Goal: Task Accomplishment & Management: Manage account settings

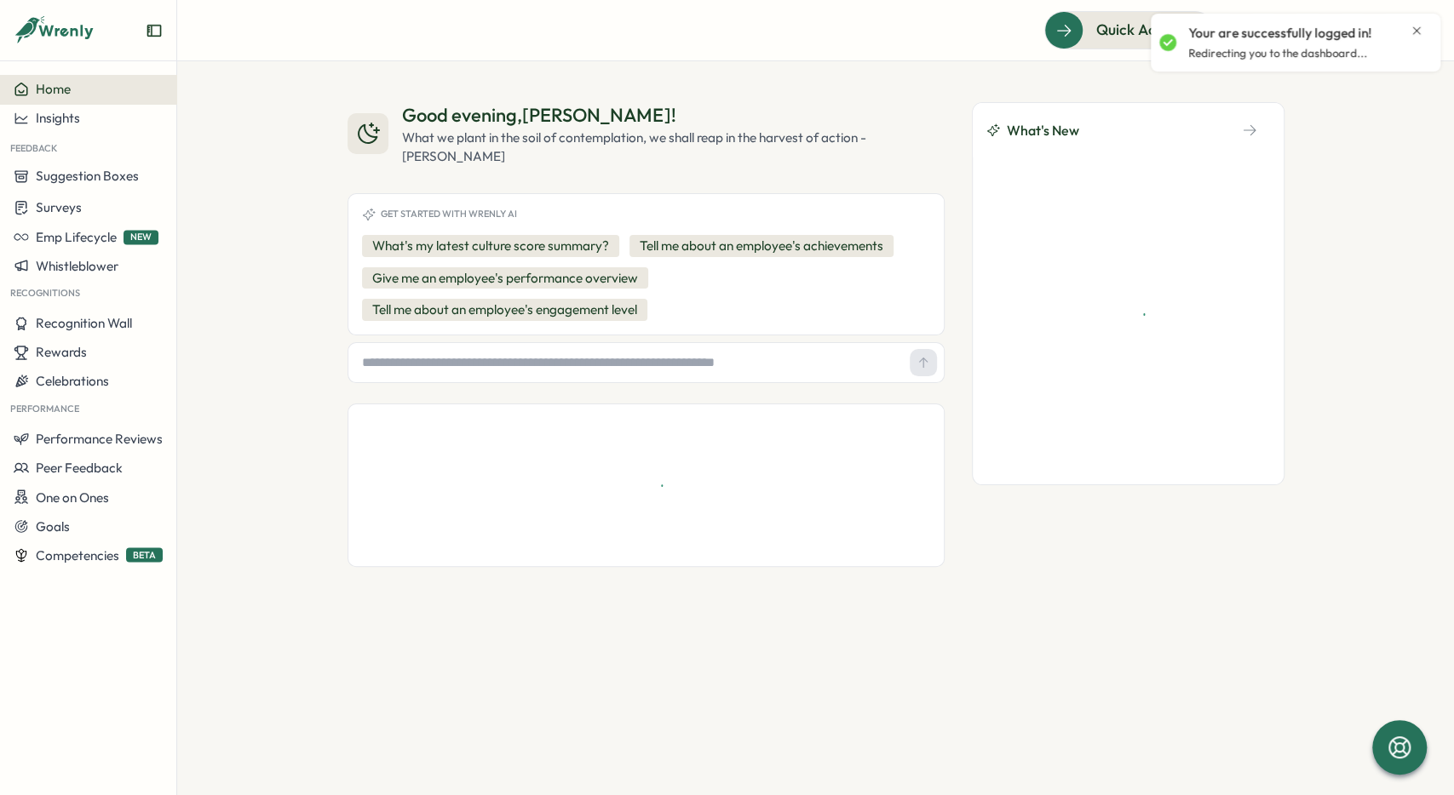
click at [1415, 27] on icon "Close notification" at bounding box center [1416, 31] width 14 height 14
click at [1379, 37] on icon at bounding box center [1373, 30] width 17 height 17
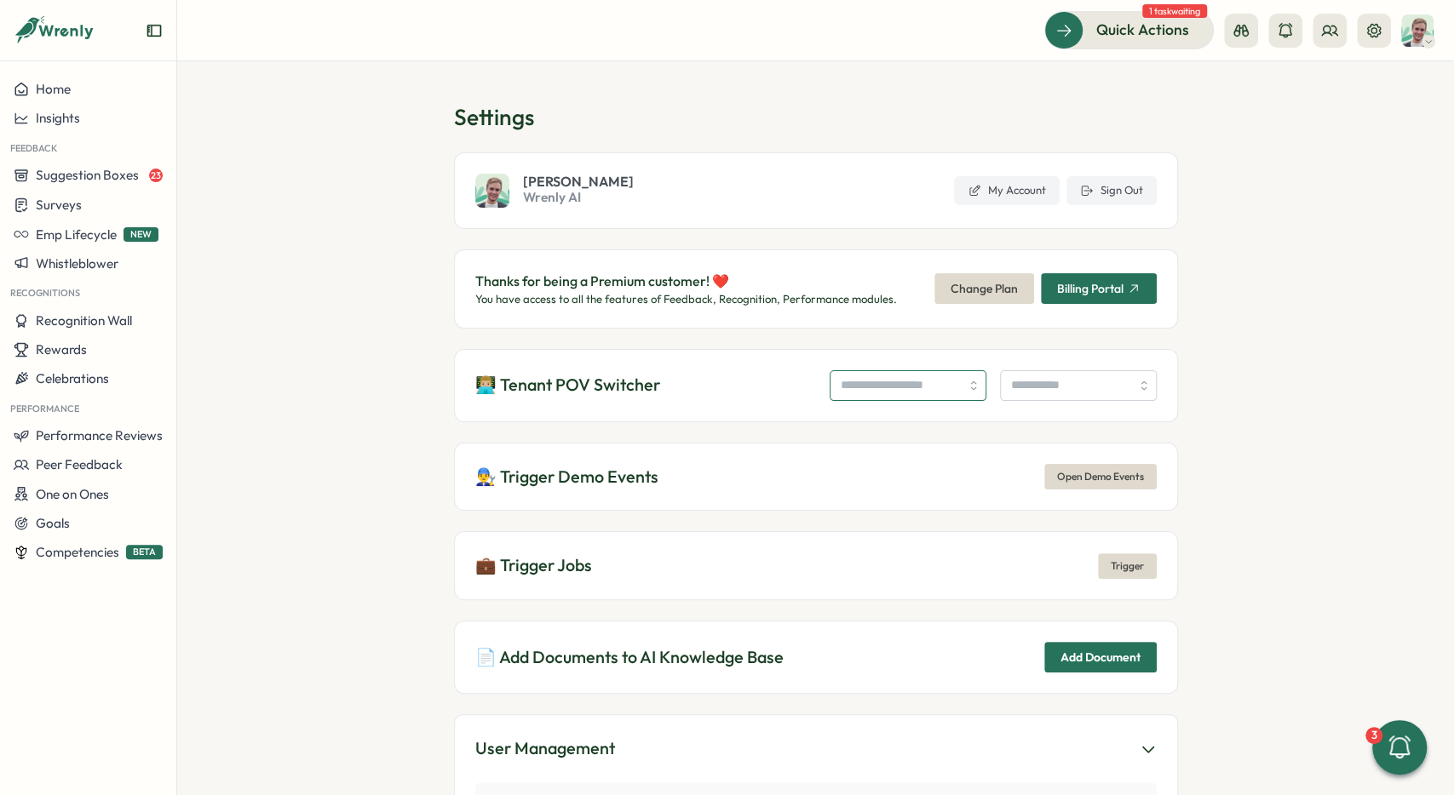
click at [838, 396] on input "search" at bounding box center [907, 385] width 157 height 31
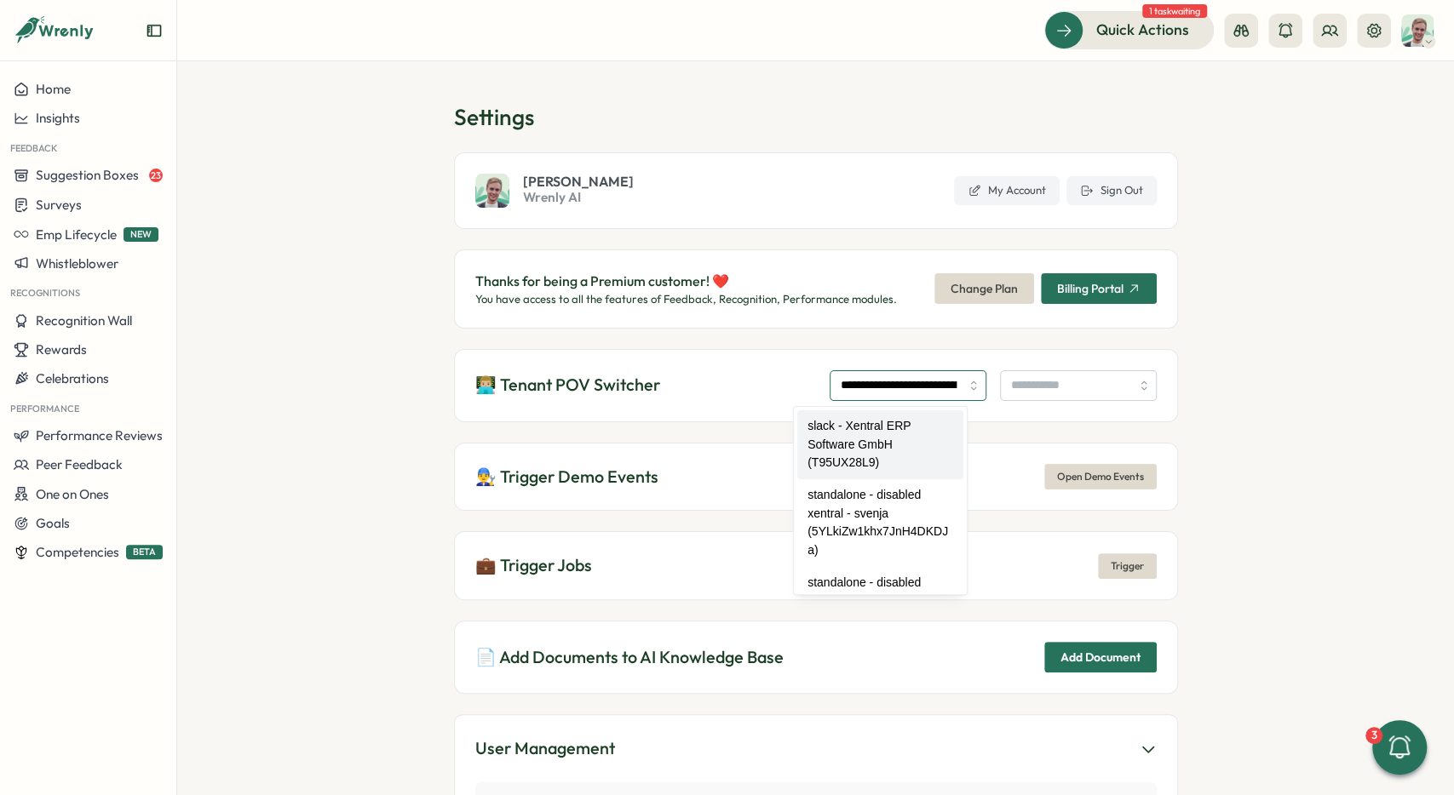
type input "**********"
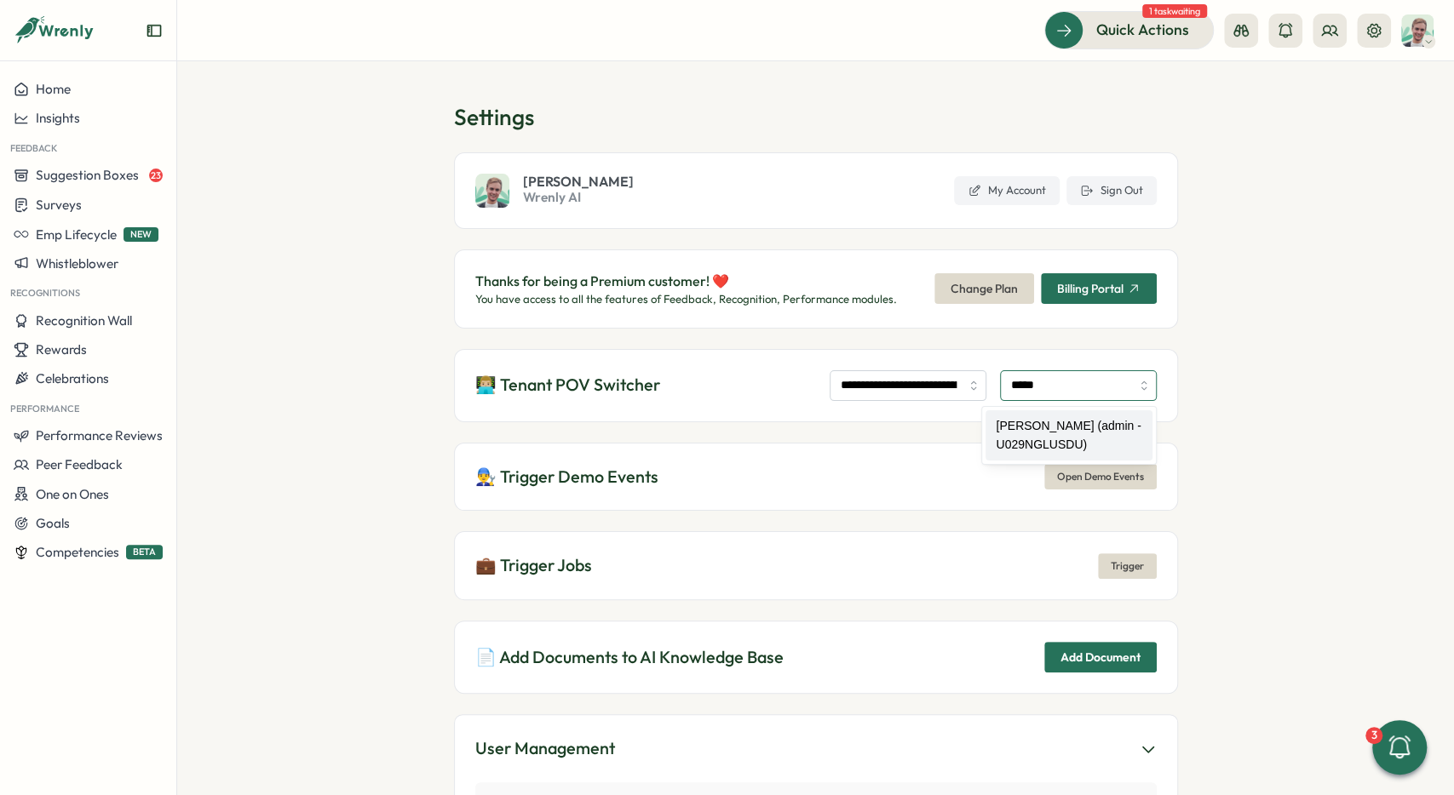
type input "**********"
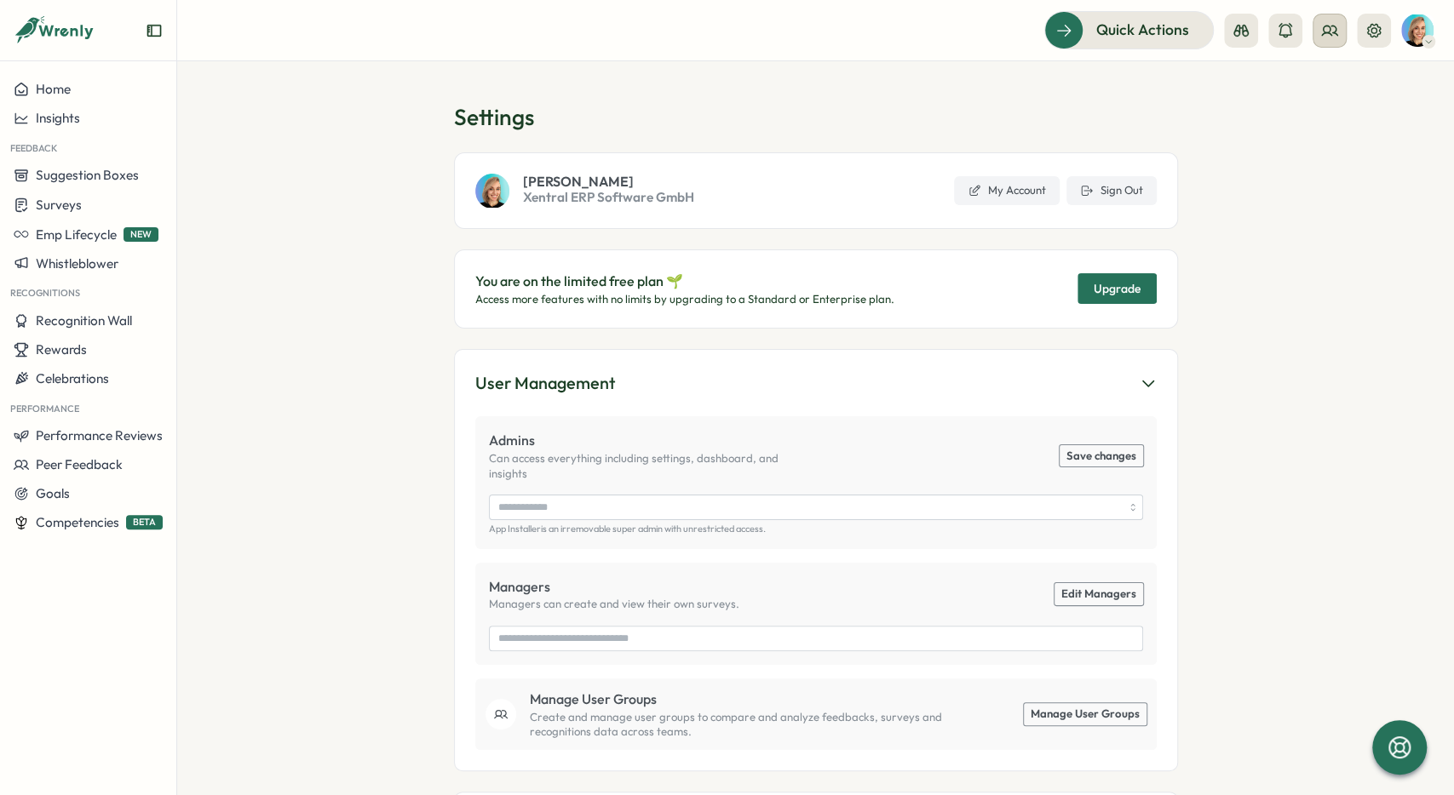
click at [1331, 32] on icon at bounding box center [1329, 30] width 17 height 17
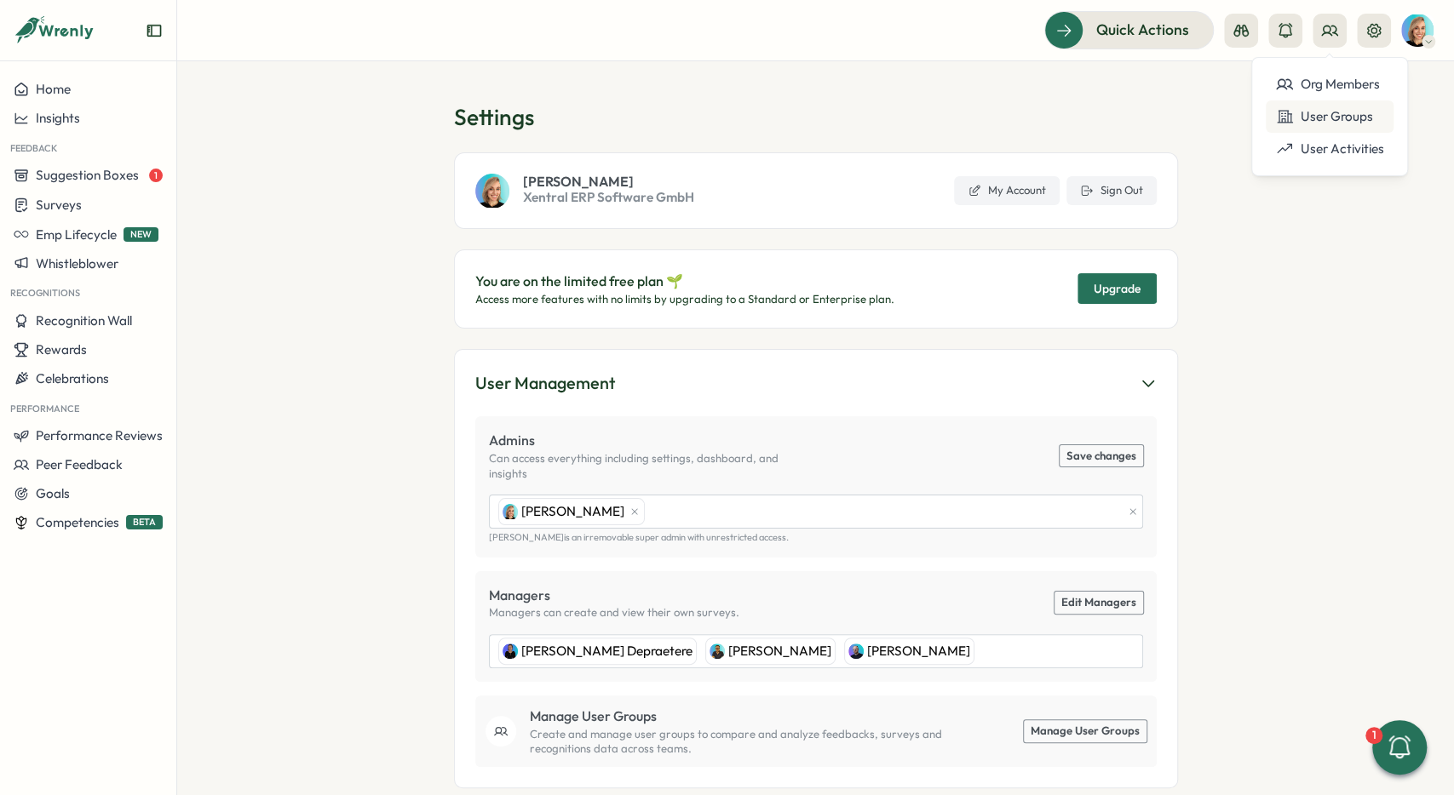
click at [1334, 117] on div "User Groups" at bounding box center [1329, 116] width 107 height 19
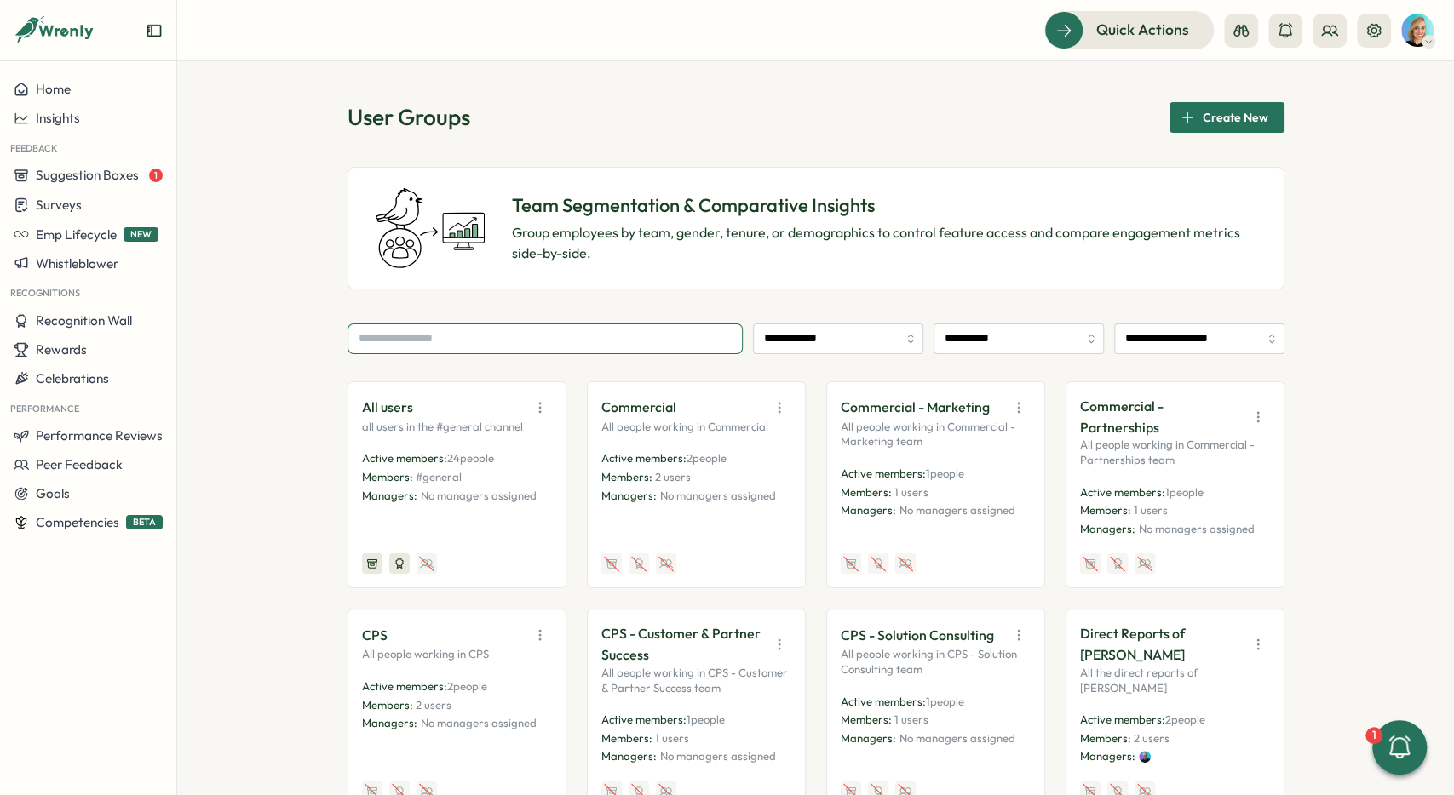
click at [610, 349] on input "text" at bounding box center [544, 339] width 395 height 31
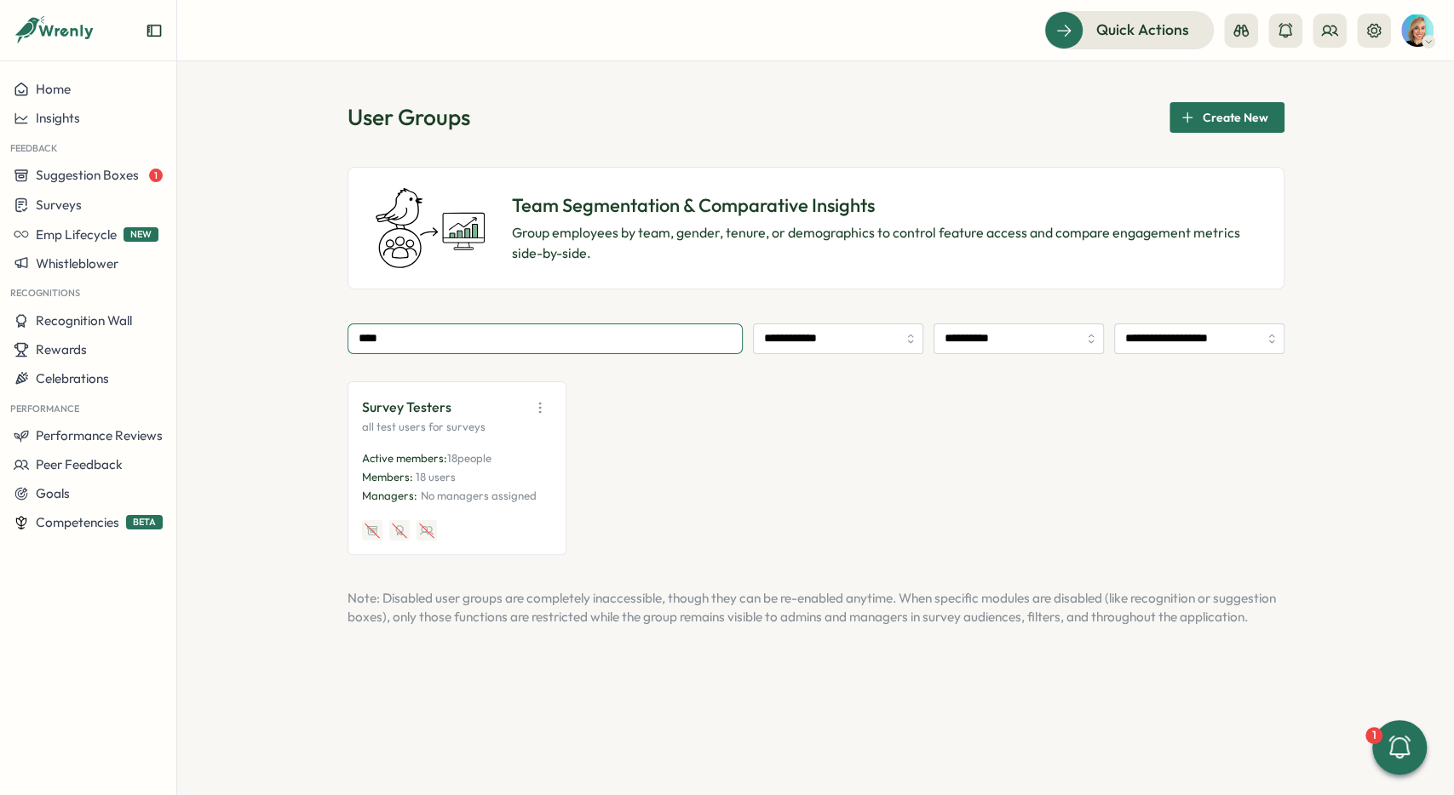
type input "****"
click at [542, 410] on icon "button" at bounding box center [539, 407] width 17 height 17
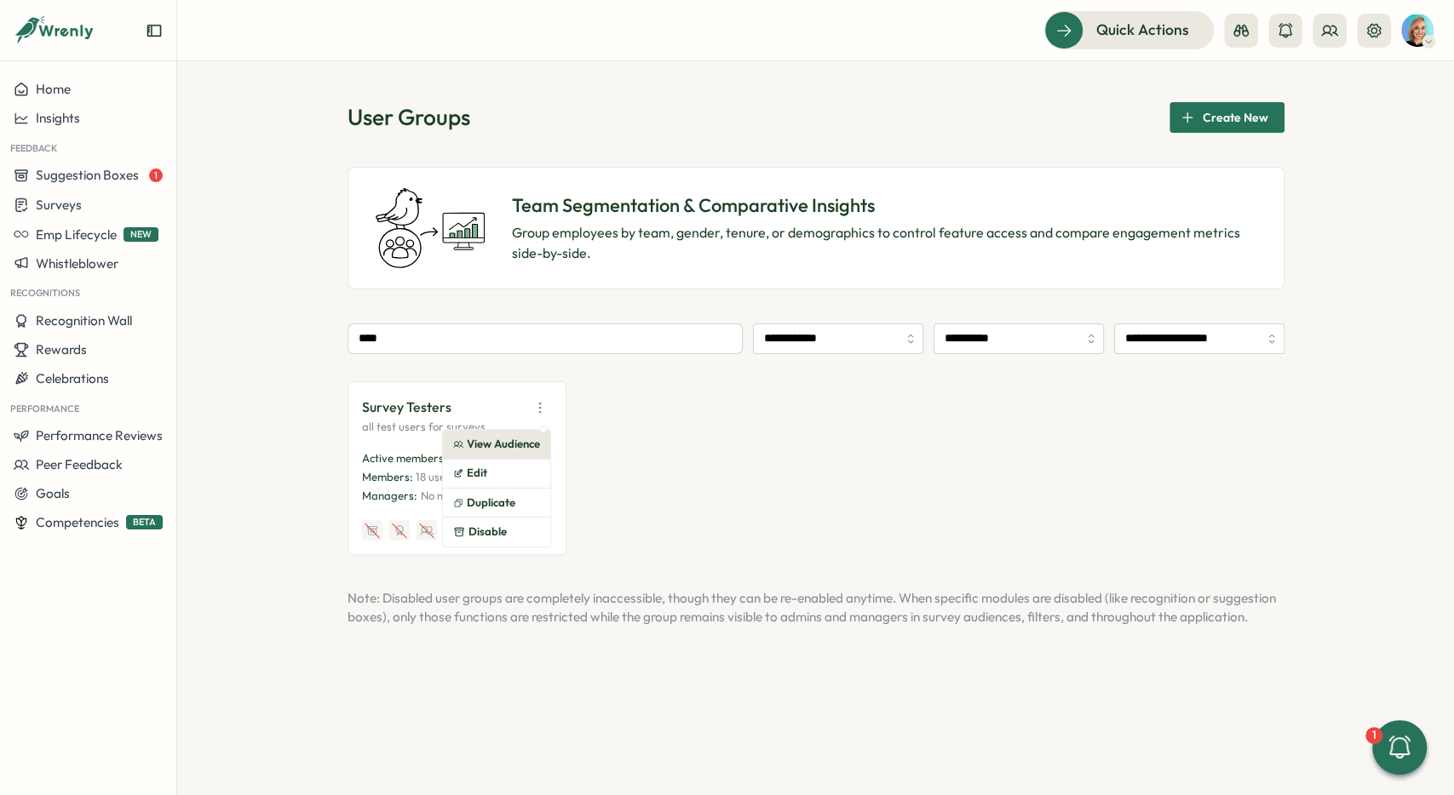
click at [532, 439] on button "View Audience" at bounding box center [496, 444] width 107 height 29
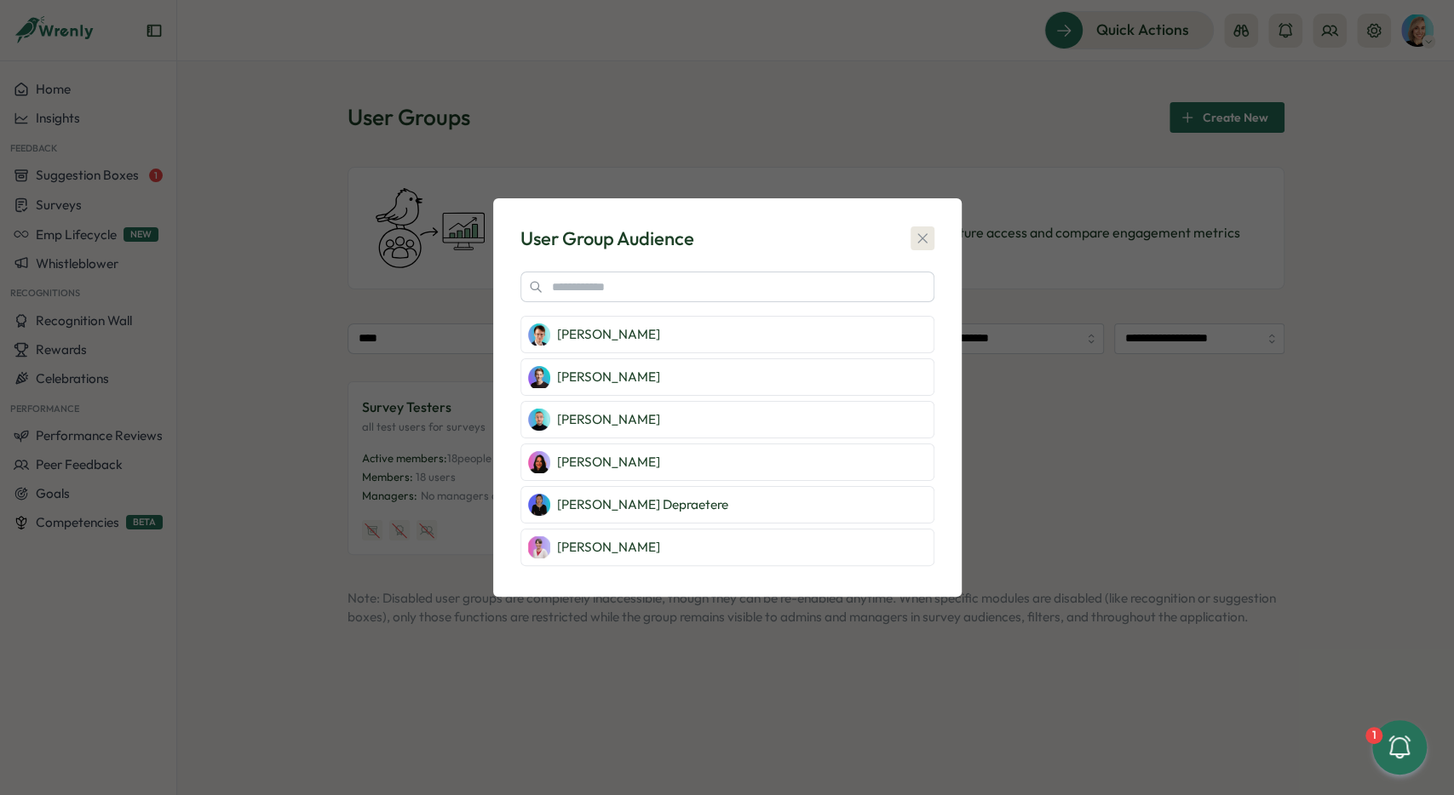
click at [927, 230] on icon "button" at bounding box center [922, 238] width 17 height 17
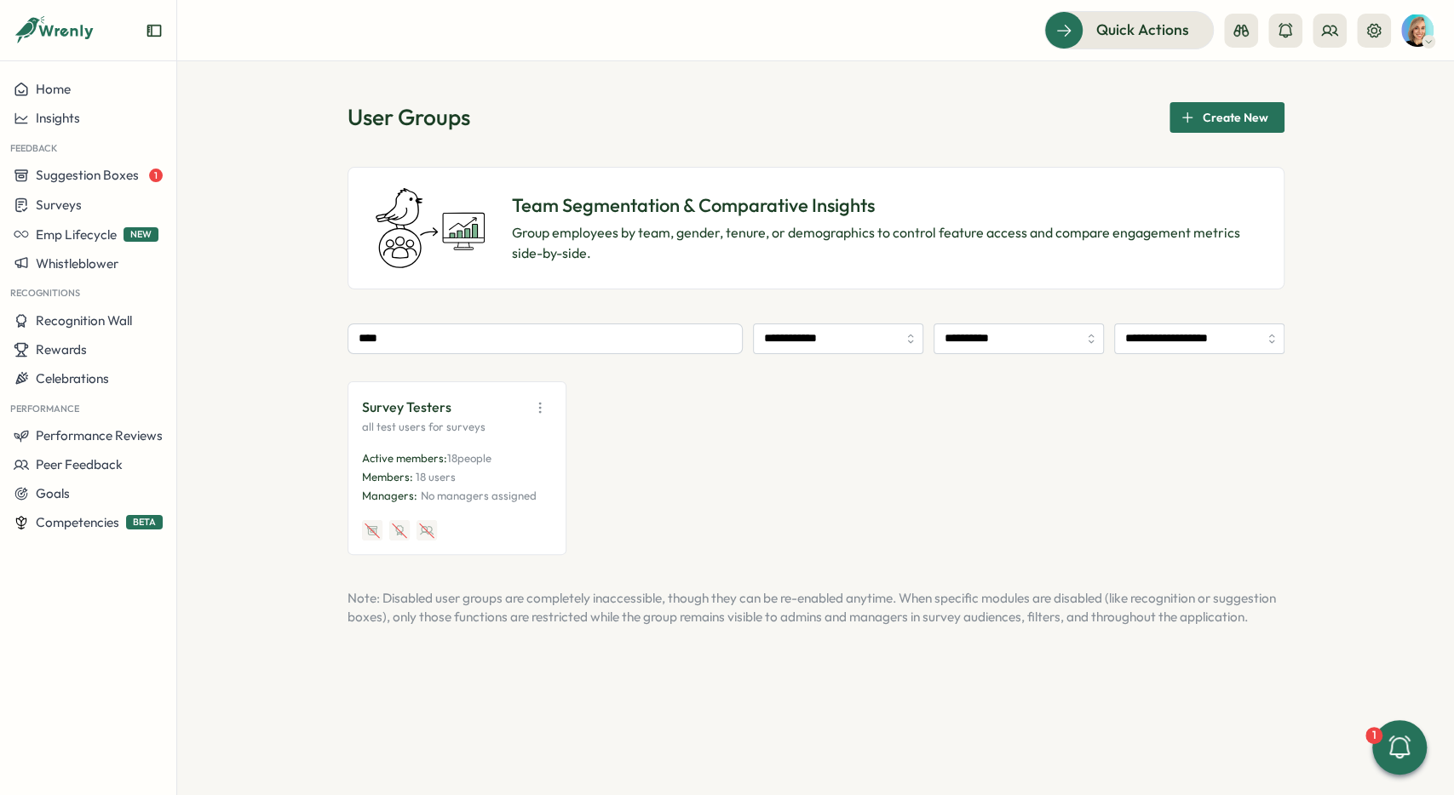
click at [950, 224] on div "User Group Audience [PERSON_NAME] [PERSON_NAME] [PERSON_NAME] [PERSON_NAME] [PE…" at bounding box center [727, 397] width 468 height 399
drag, startPoint x: 362, startPoint y: 408, endPoint x: 482, endPoint y: 405, distance: 120.1
click at [482, 405] on div "Survey Testers" at bounding box center [457, 408] width 190 height 24
copy p "Survey Testers"
